Goal: Task Accomplishment & Management: Use online tool/utility

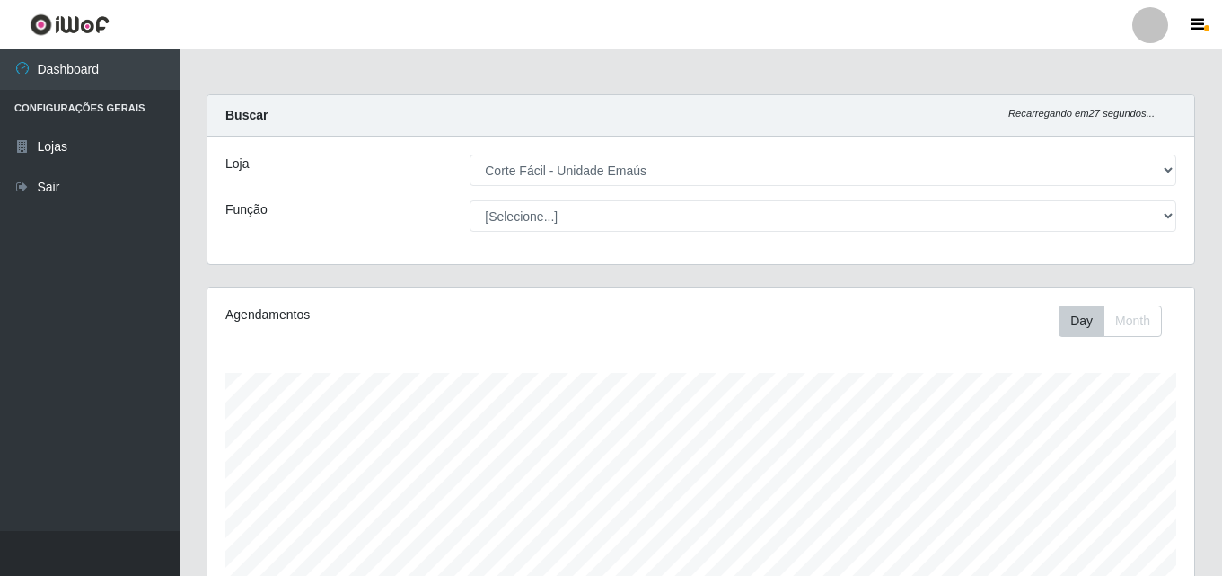
select select "201"
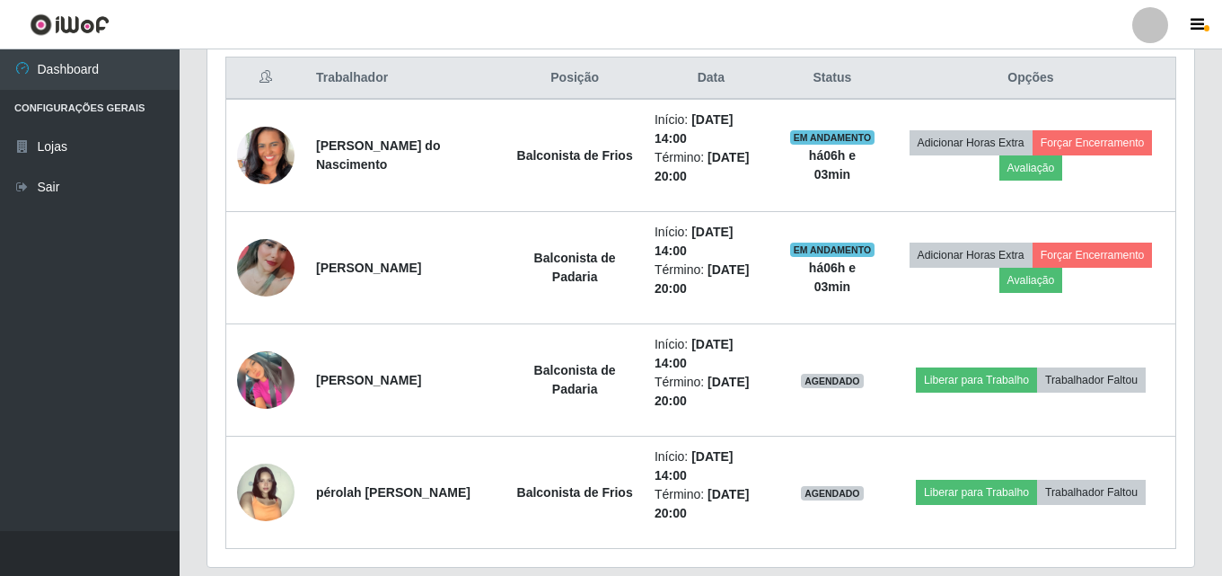
scroll to position [656, 0]
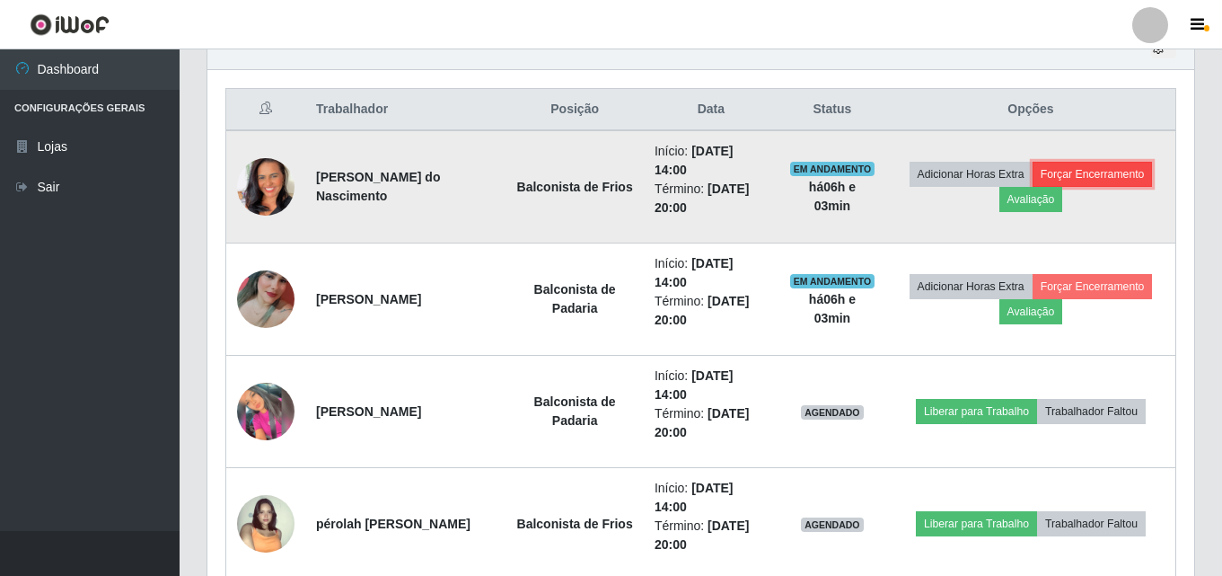
click at [1083, 173] on button "Forçar Encerramento" at bounding box center [1093, 174] width 120 height 25
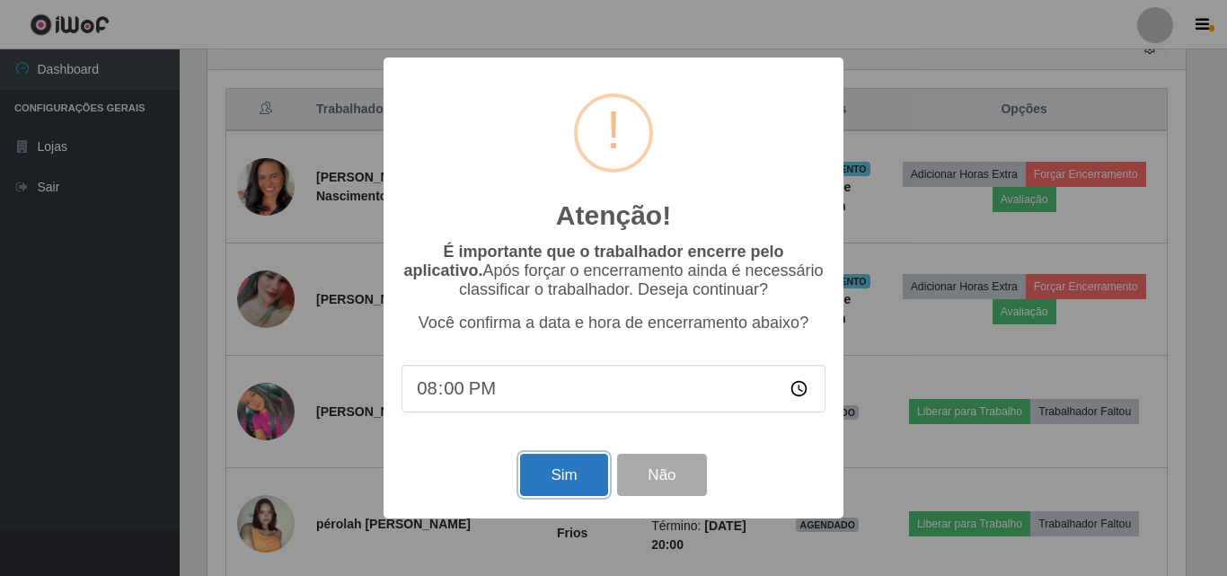
click at [573, 482] on button "Sim" at bounding box center [563, 475] width 87 height 42
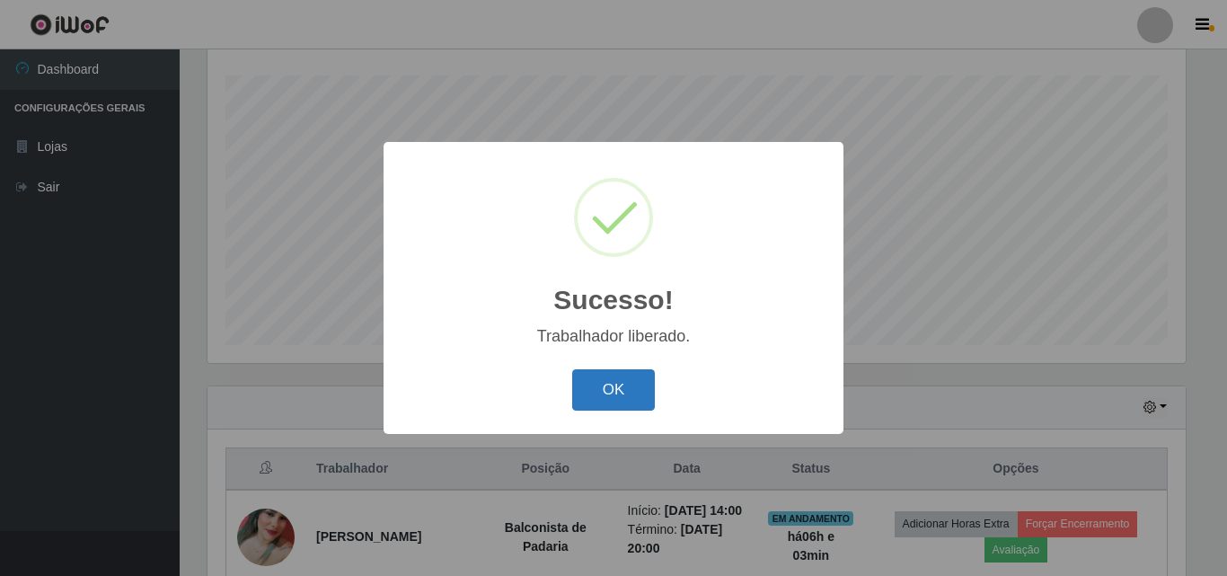
click at [638, 383] on button "OK" at bounding box center [614, 390] width 84 height 42
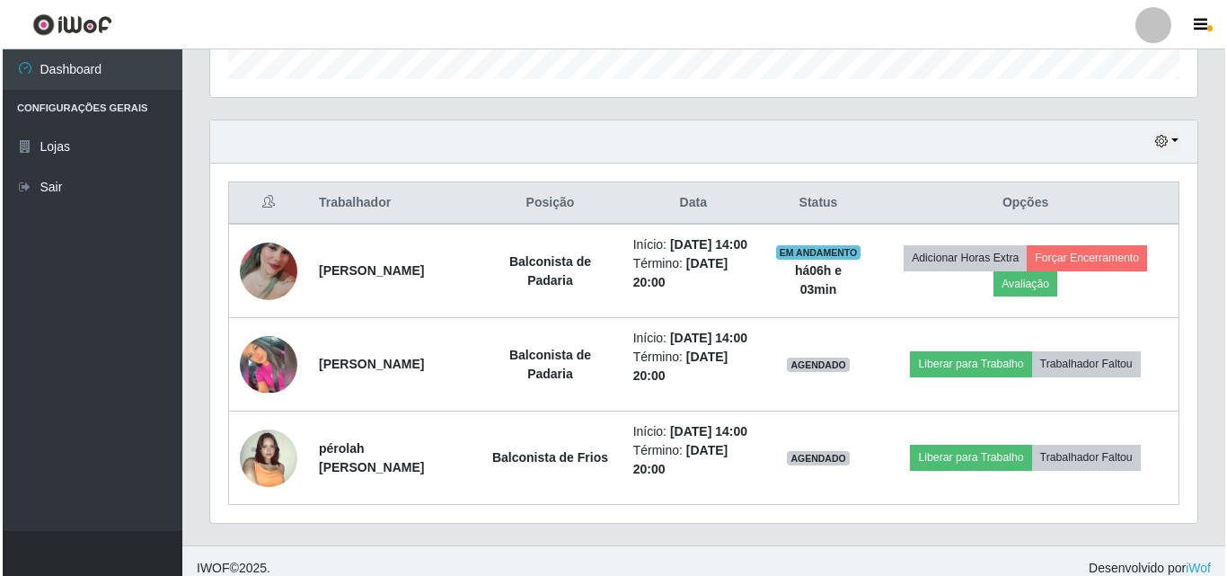
scroll to position [567, 0]
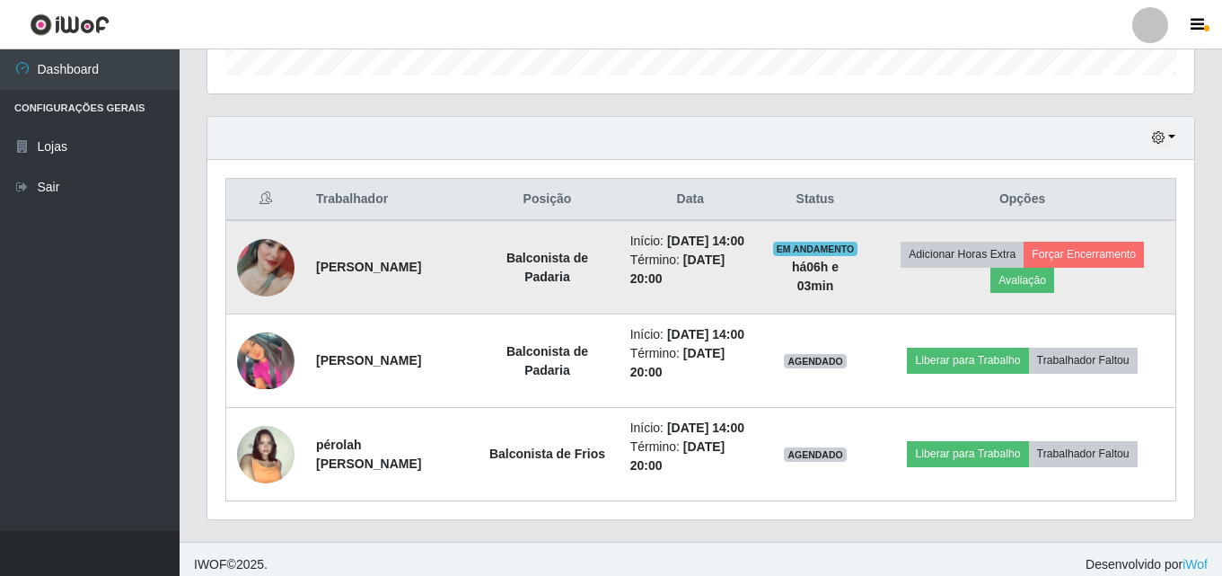
click at [258, 286] on img at bounding box center [265, 267] width 57 height 128
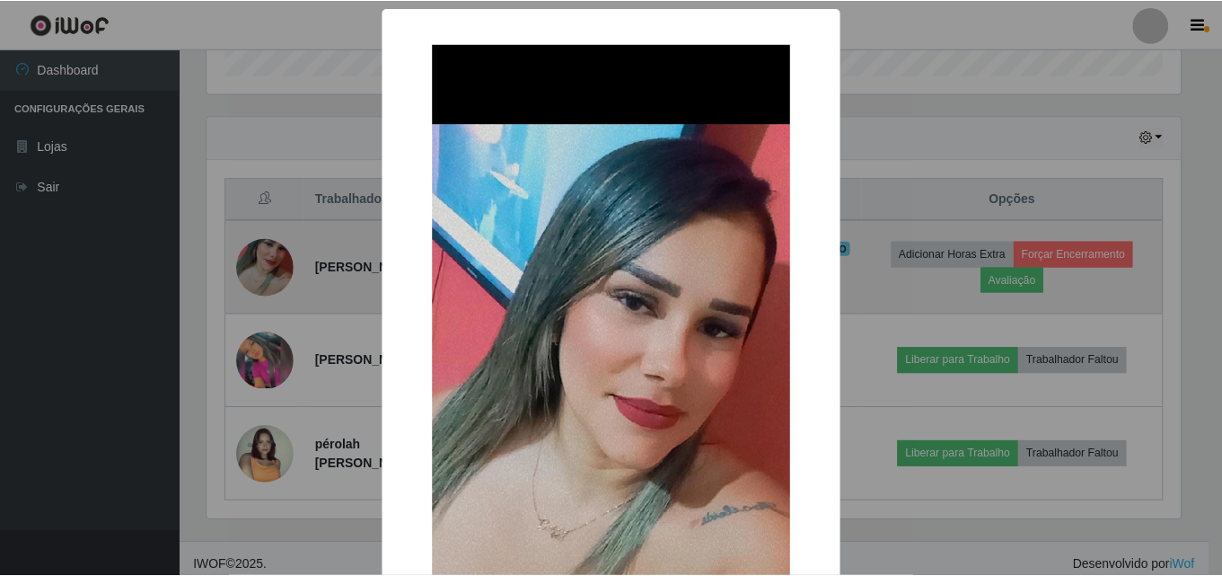
scroll to position [373, 978]
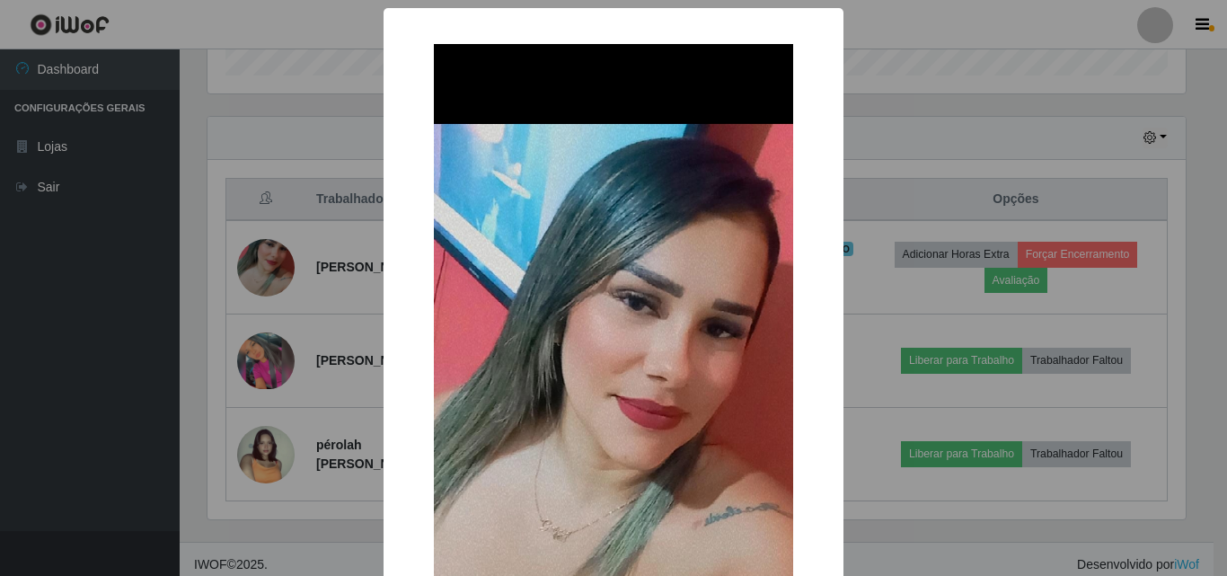
click at [891, 294] on div "× OK Cancel" at bounding box center [613, 288] width 1227 height 576
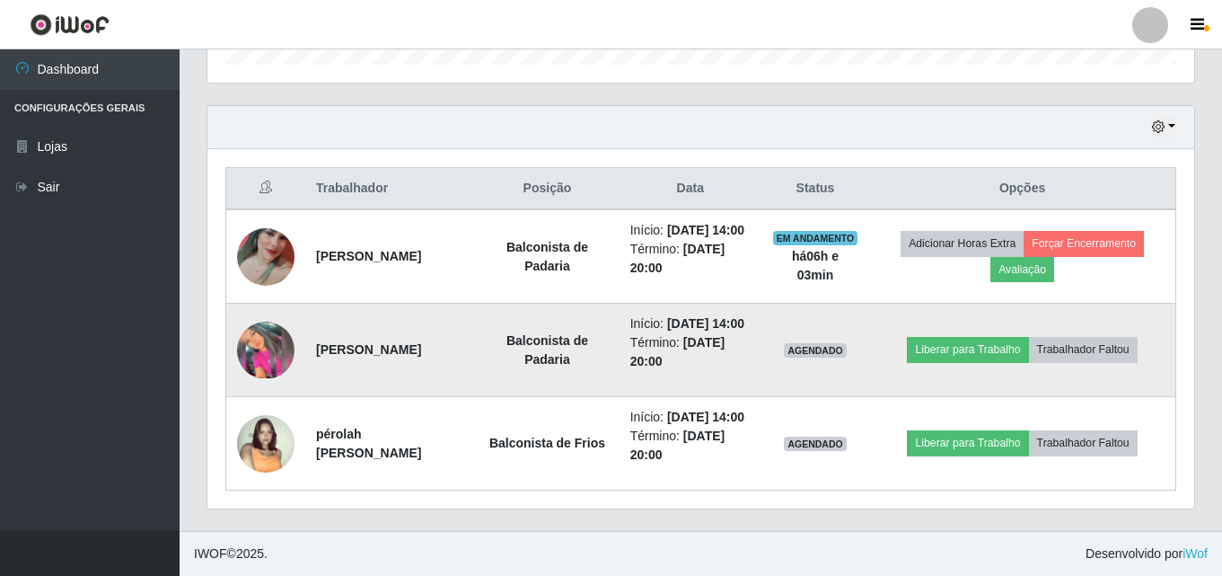
scroll to position [634, 0]
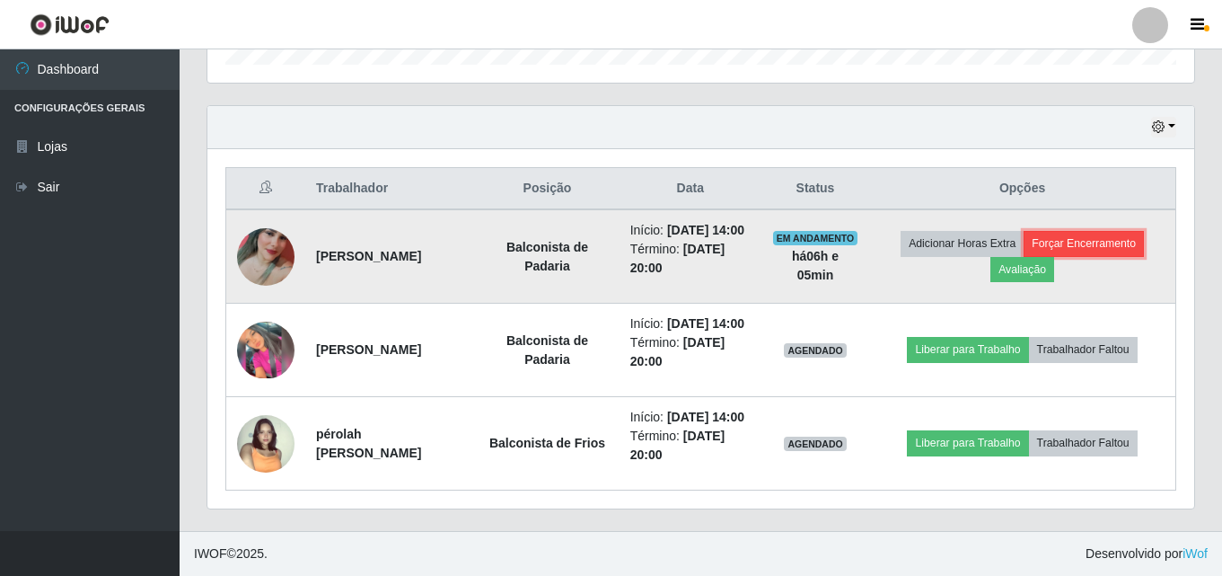
click at [1097, 231] on button "Forçar Encerramento" at bounding box center [1084, 243] width 120 height 25
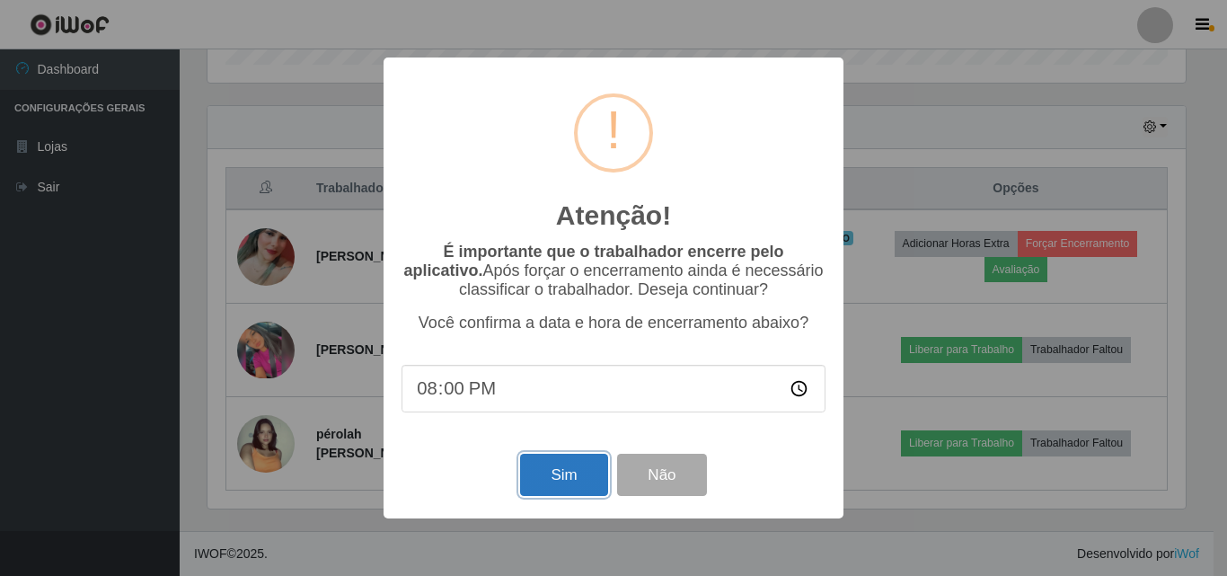
click at [534, 479] on button "Sim" at bounding box center [563, 475] width 87 height 42
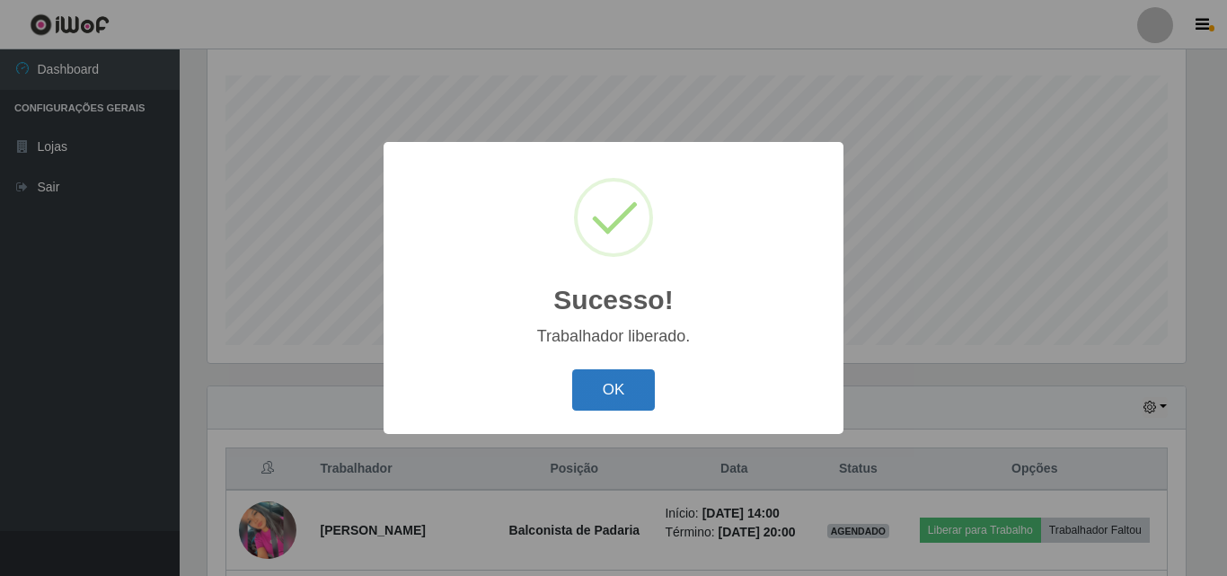
click at [634, 390] on button "OK" at bounding box center [614, 390] width 84 height 42
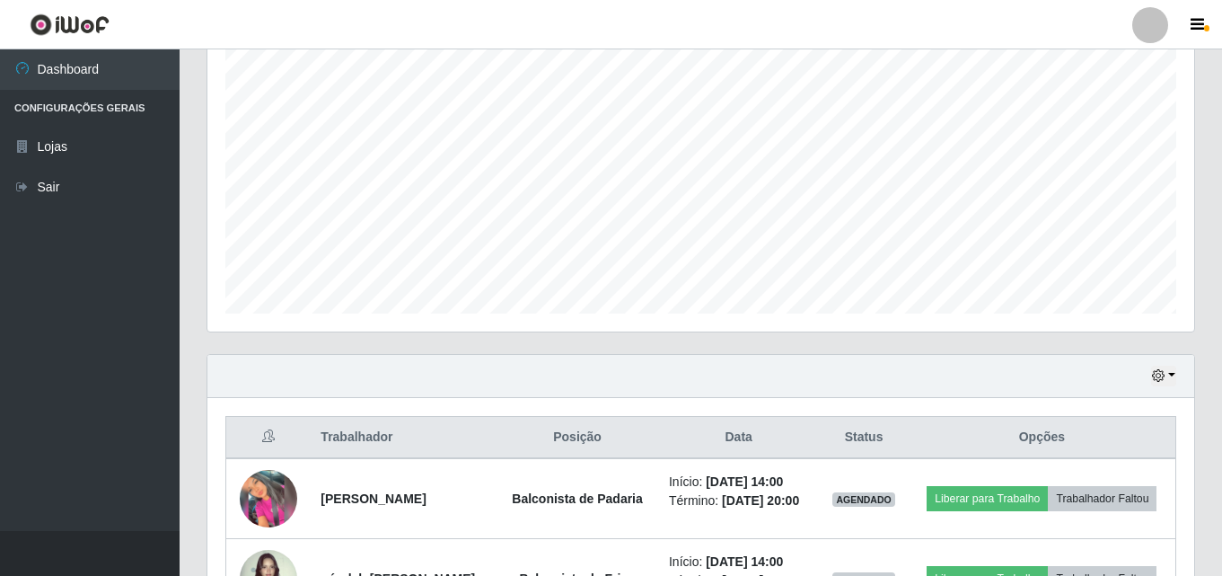
scroll to position [359, 0]
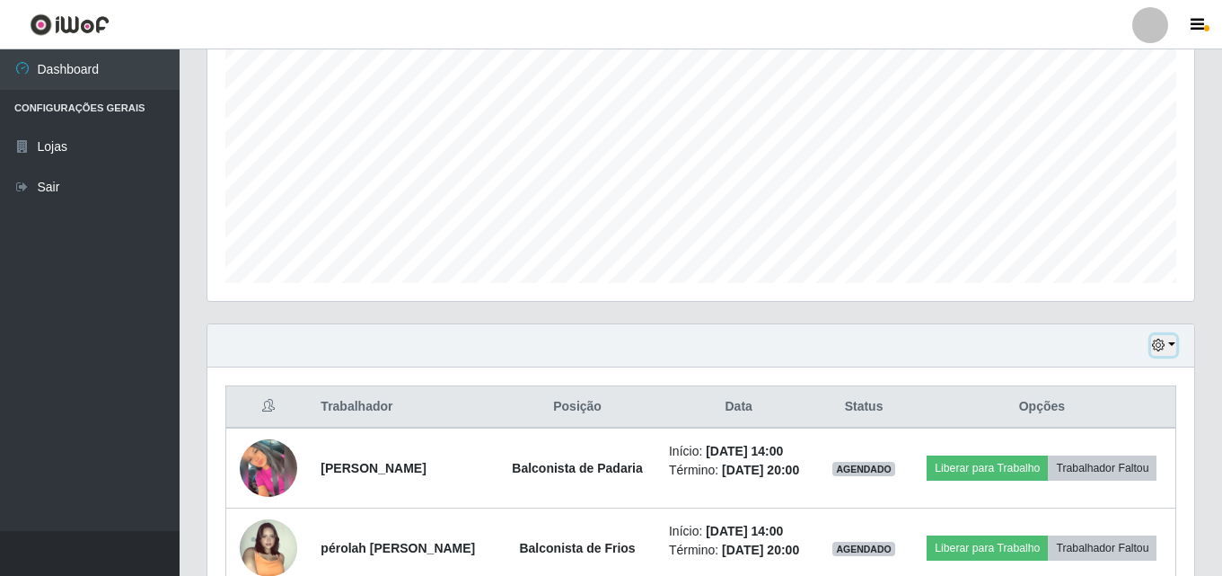
click at [1164, 351] on icon "button" at bounding box center [1158, 345] width 13 height 13
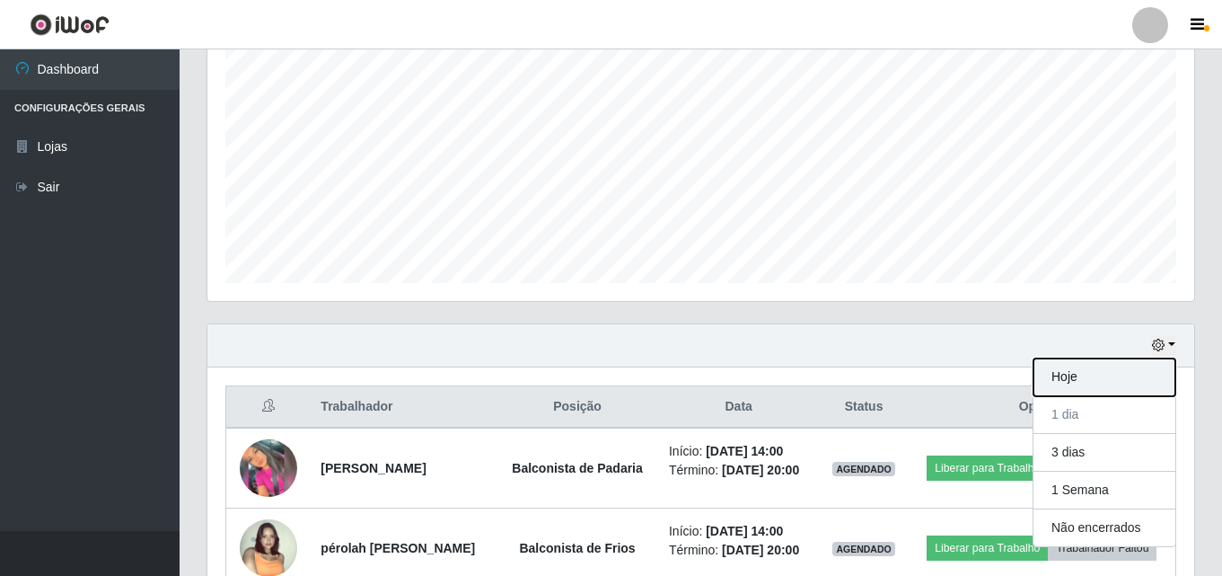
click at [1072, 386] on button "Hoje" at bounding box center [1105, 377] width 142 height 38
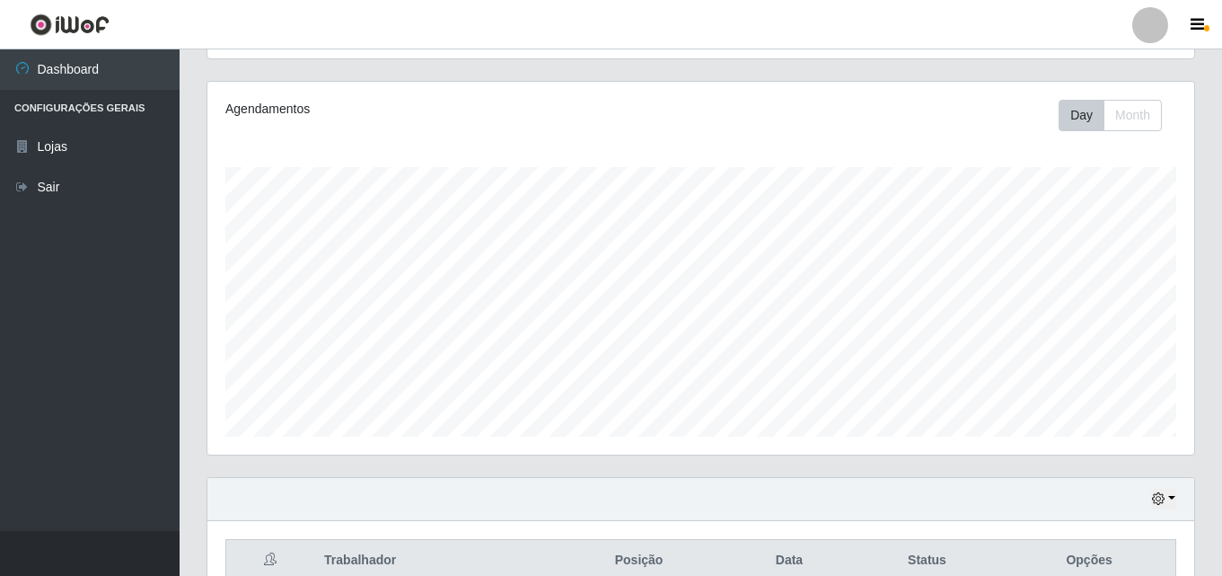
scroll to position [118, 0]
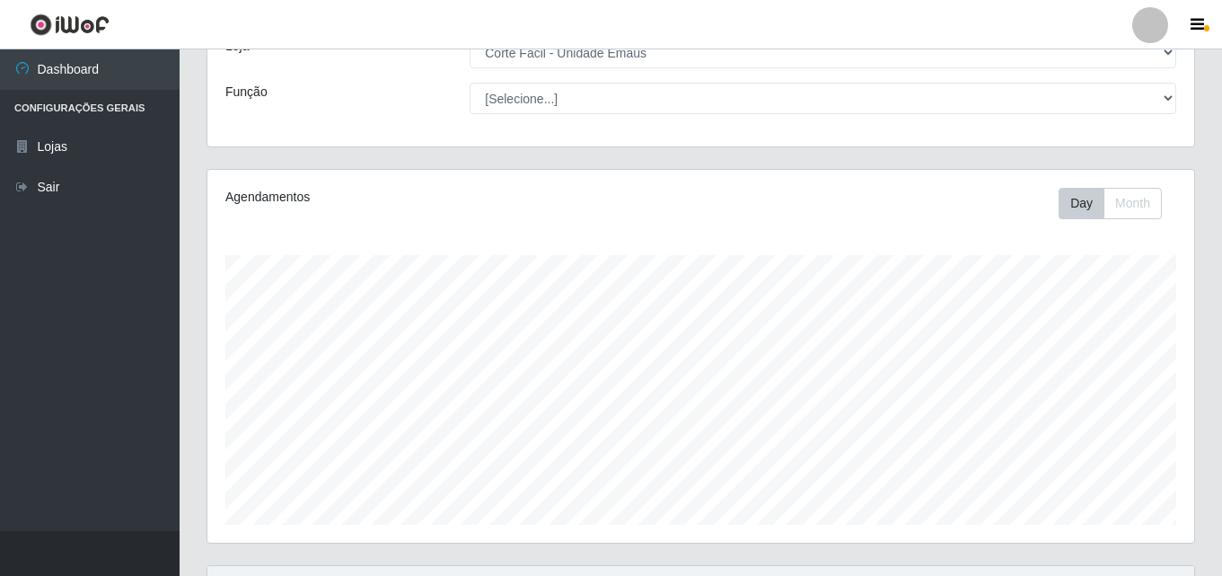
click at [909, 218] on div "Day Month" at bounding box center [905, 203] width 570 height 31
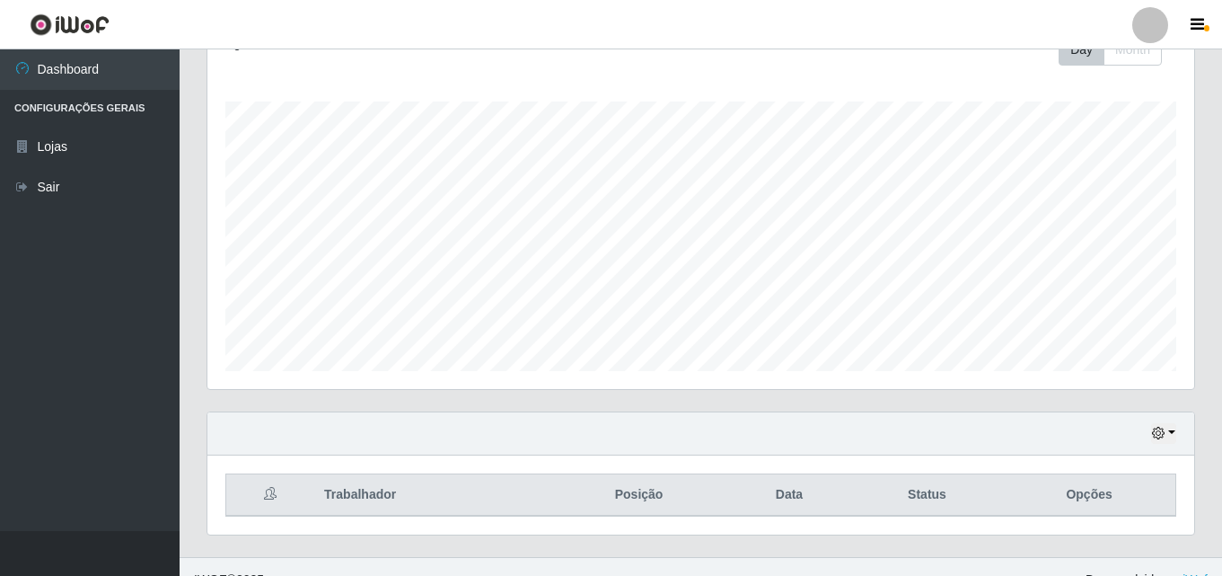
scroll to position [297, 0]
